Goal: Find specific page/section: Find specific page/section

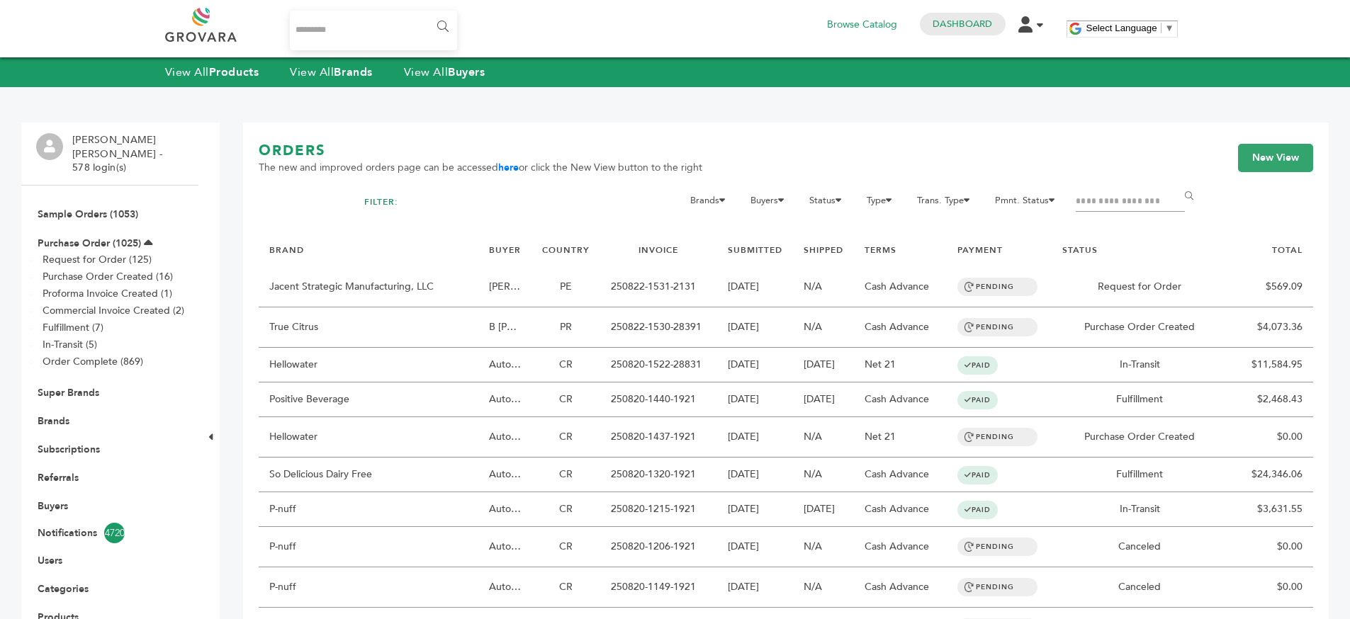
drag, startPoint x: 46, startPoint y: 408, endPoint x: 123, endPoint y: 384, distance: 80.9
click at [46, 415] on link "Brands" at bounding box center [54, 421] width 32 height 13
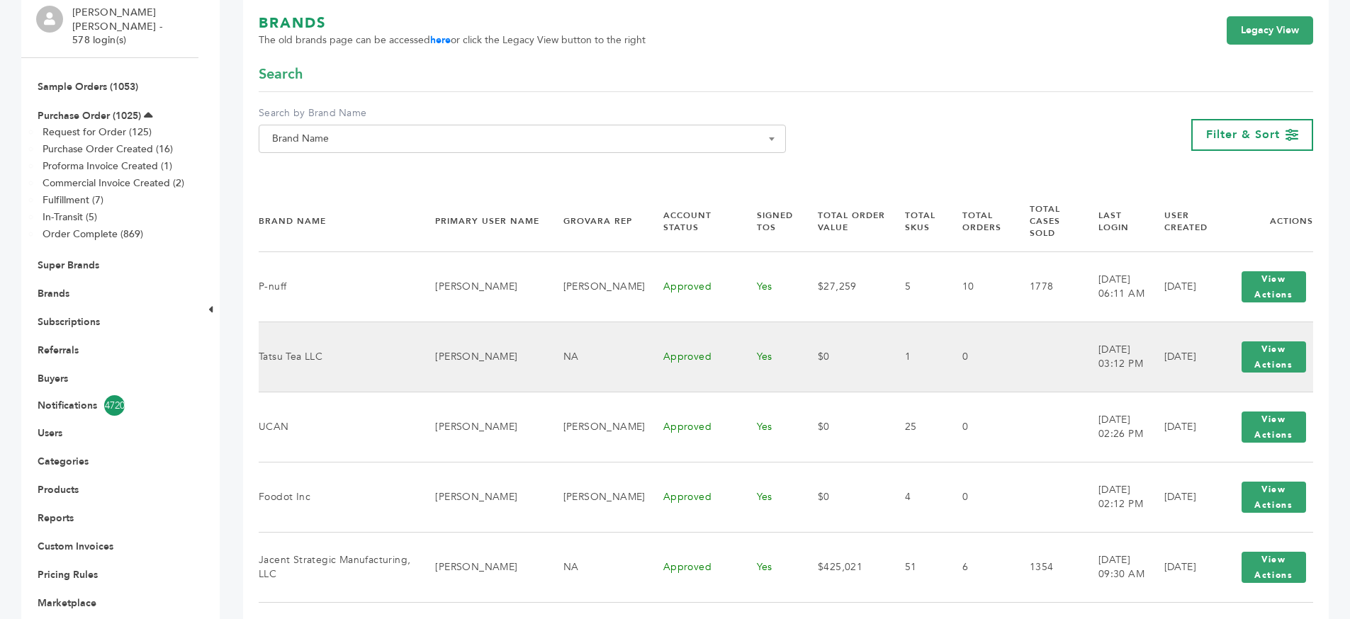
scroll to position [162, 0]
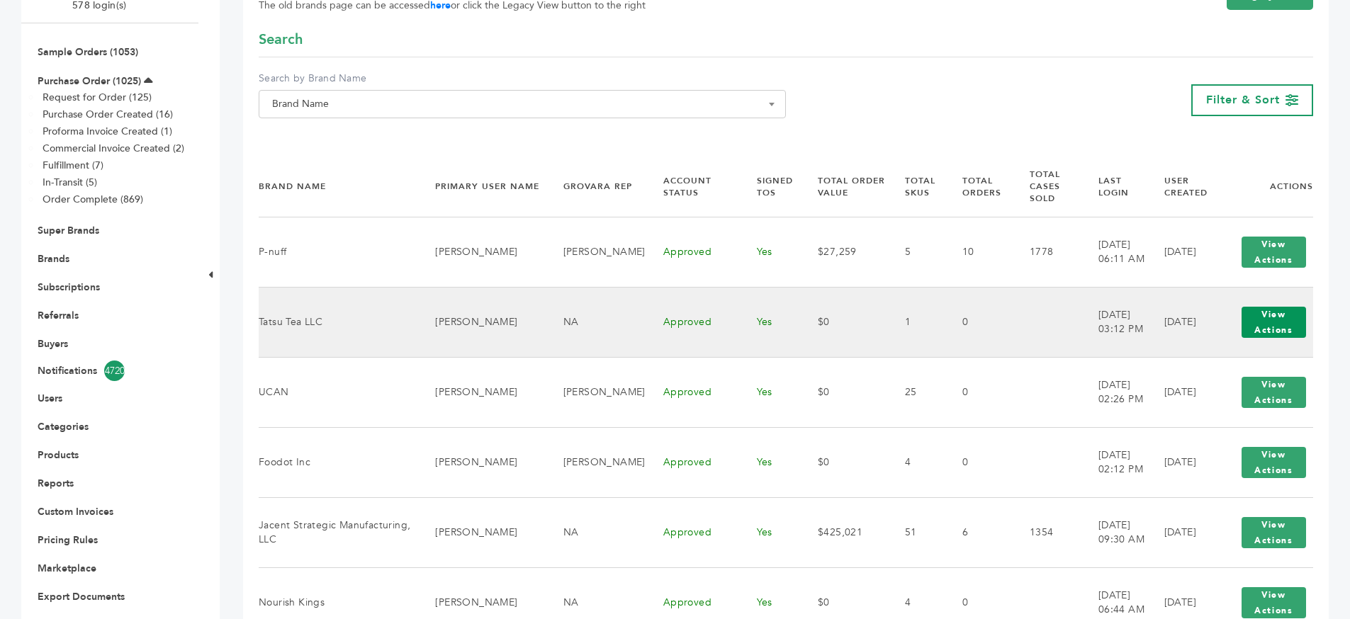
click at [1249, 307] on button "View Actions" at bounding box center [1274, 322] width 64 height 31
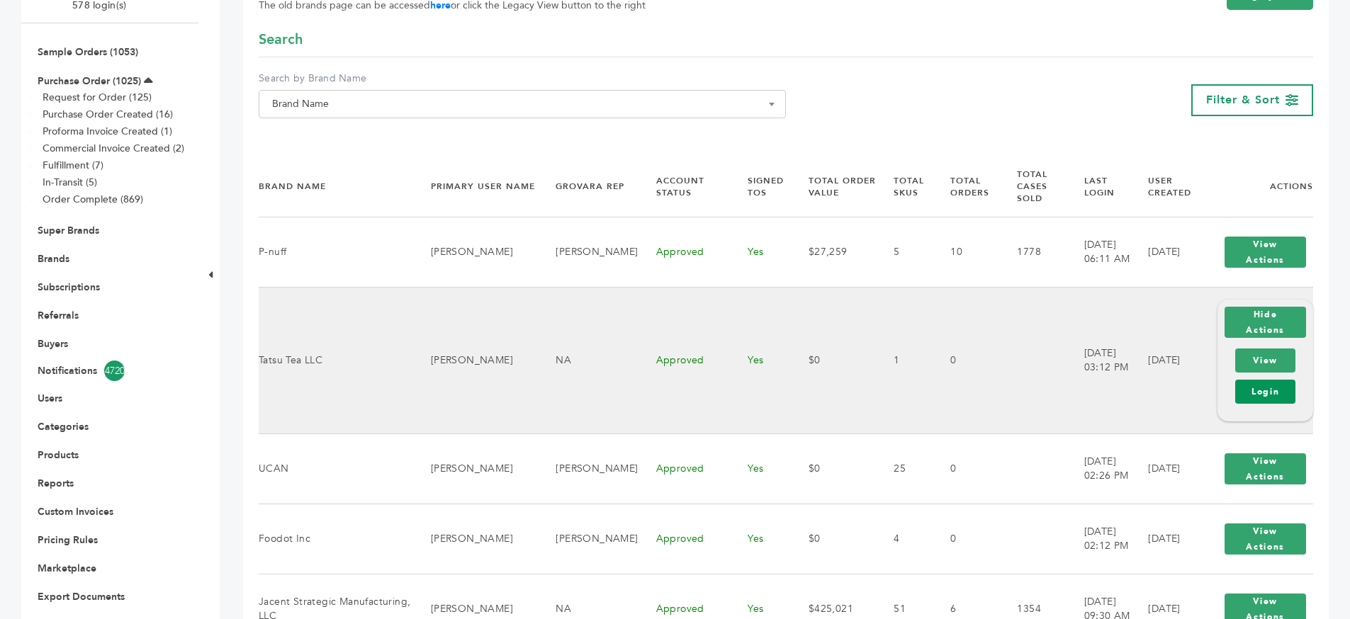
click at [1261, 389] on link "Login" at bounding box center [1265, 392] width 60 height 24
